Goal: Information Seeking & Learning: Learn about a topic

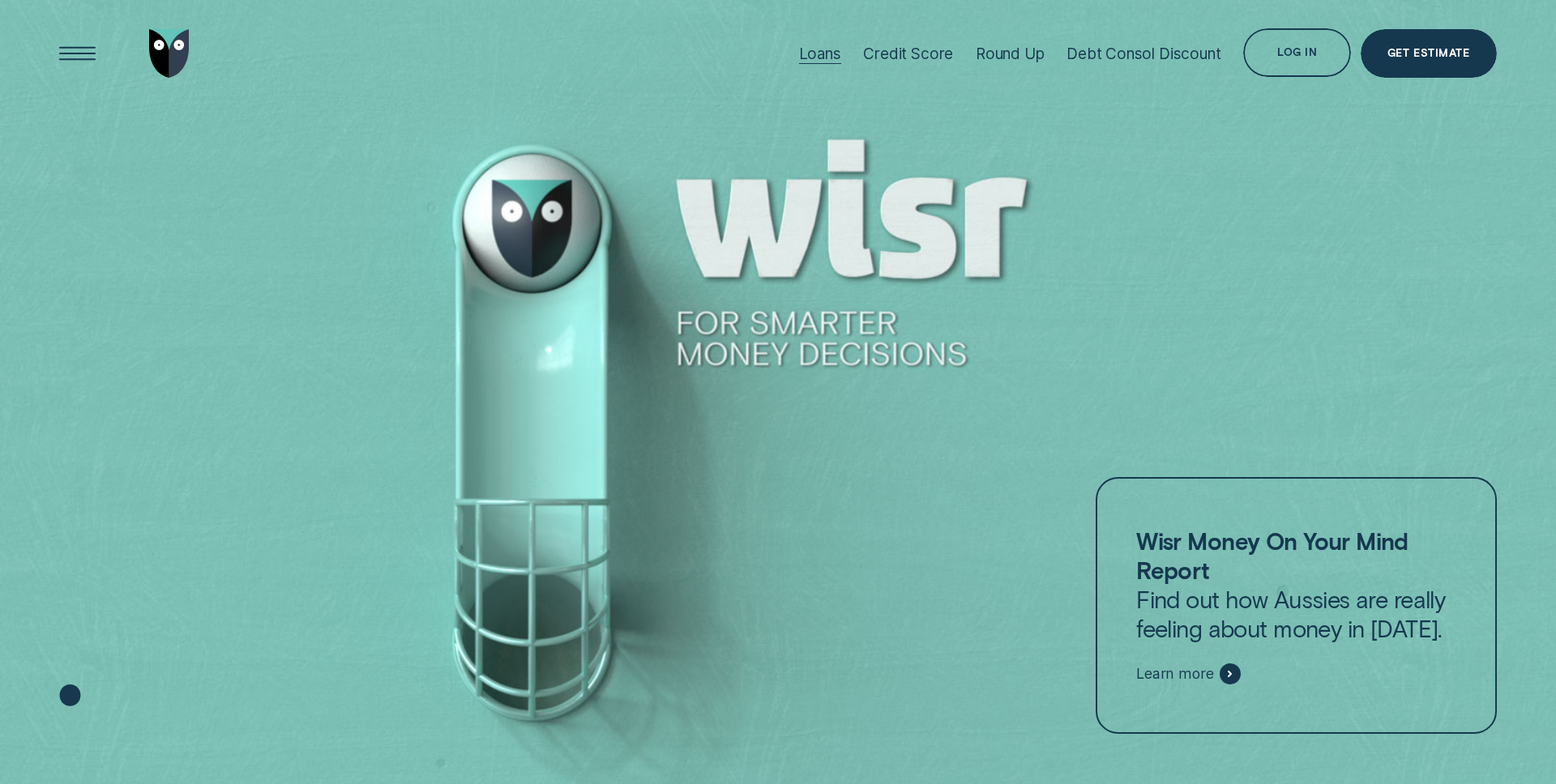
click at [816, 57] on div "Loans" at bounding box center [819, 54] width 42 height 19
click at [1279, 639] on p "Wisr Money On Your Mind Report Find out how Aussies are really feeling about mo…" at bounding box center [1296, 585] width 320 height 117
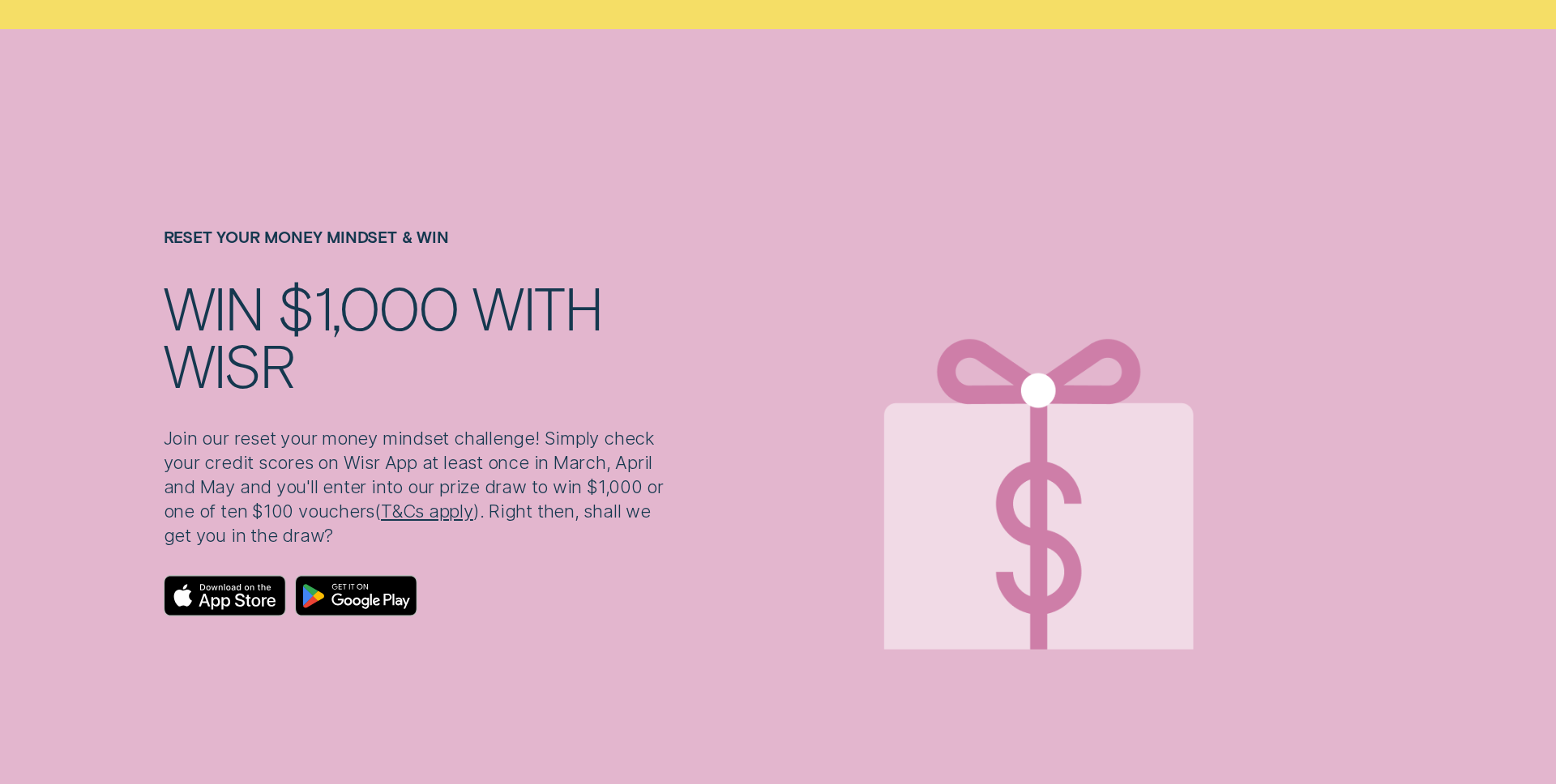
scroll to position [6397, 0]
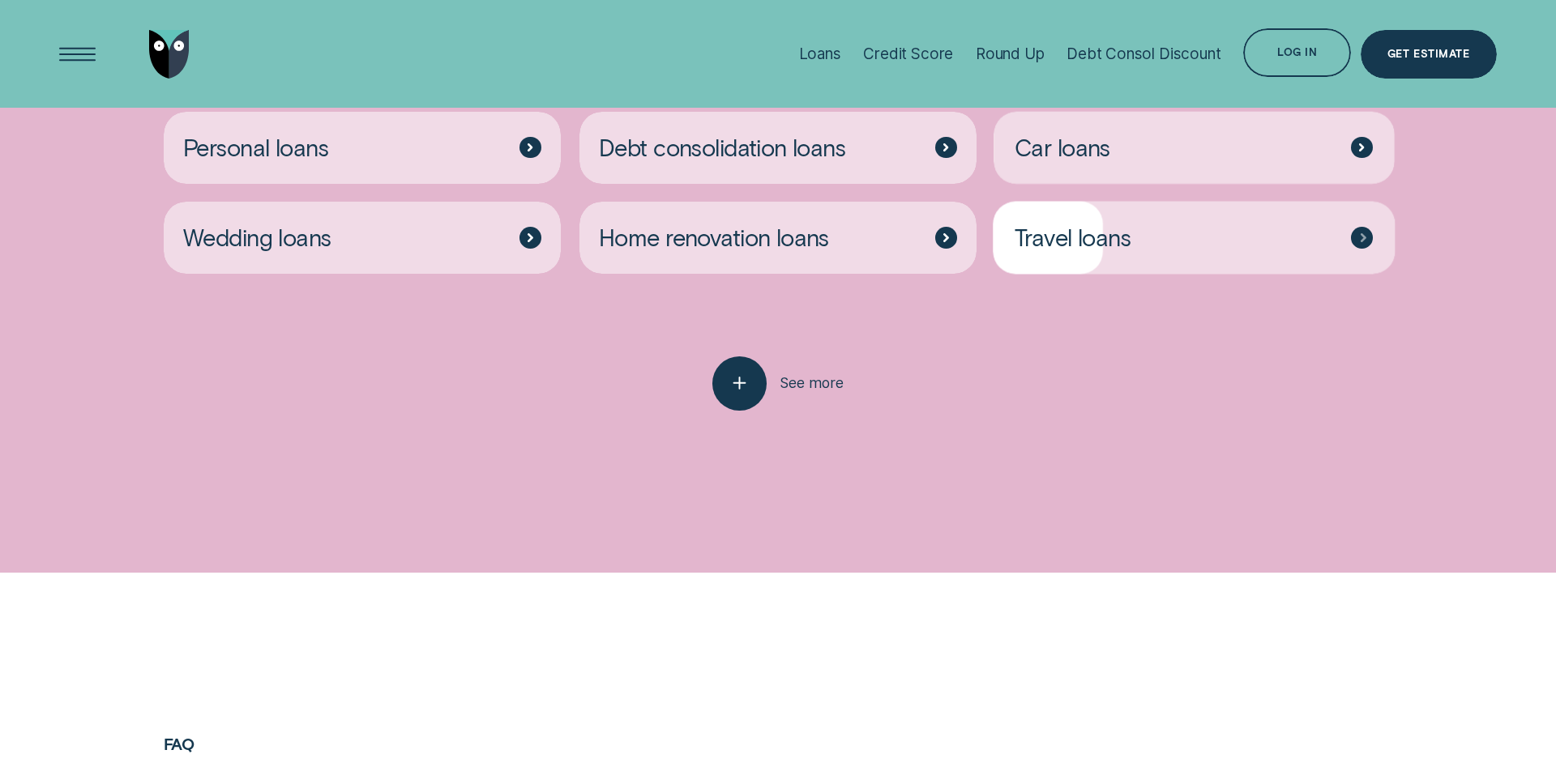
scroll to position [4135, 0]
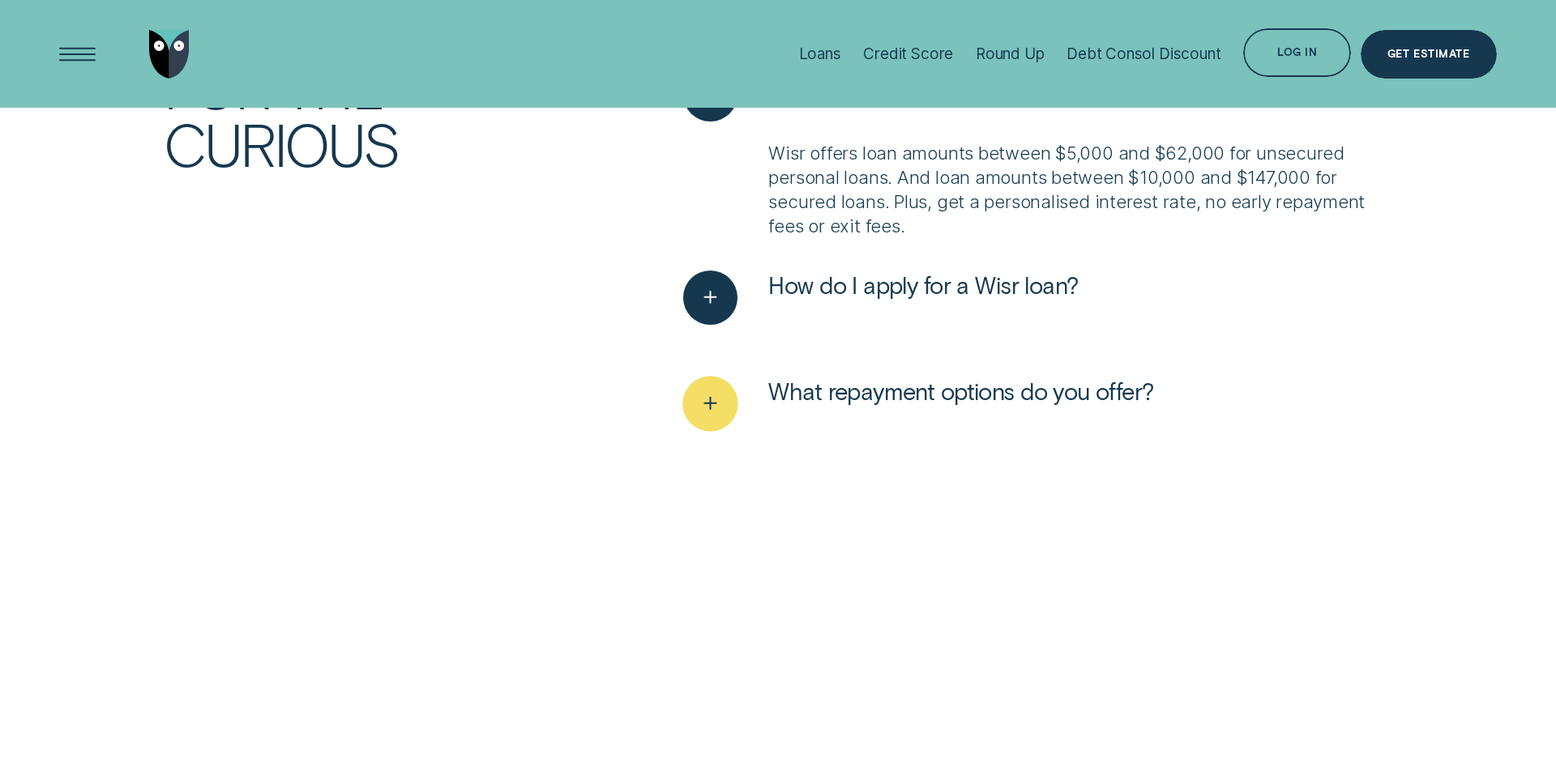
click at [709, 383] on div "See more" at bounding box center [709, 404] width 55 height 55
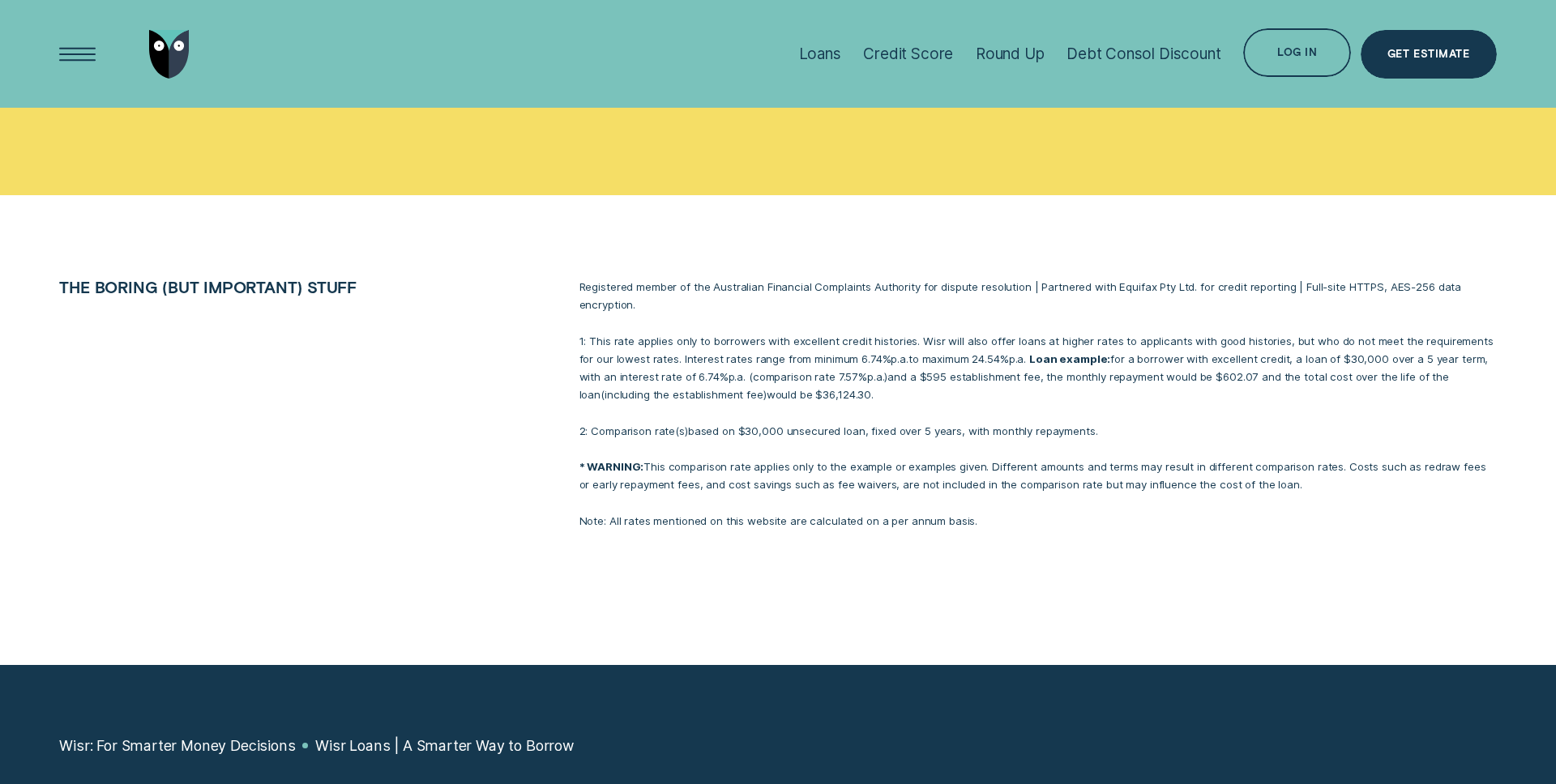
scroll to position [7057, 0]
